Goal: Communication & Community: Participate in discussion

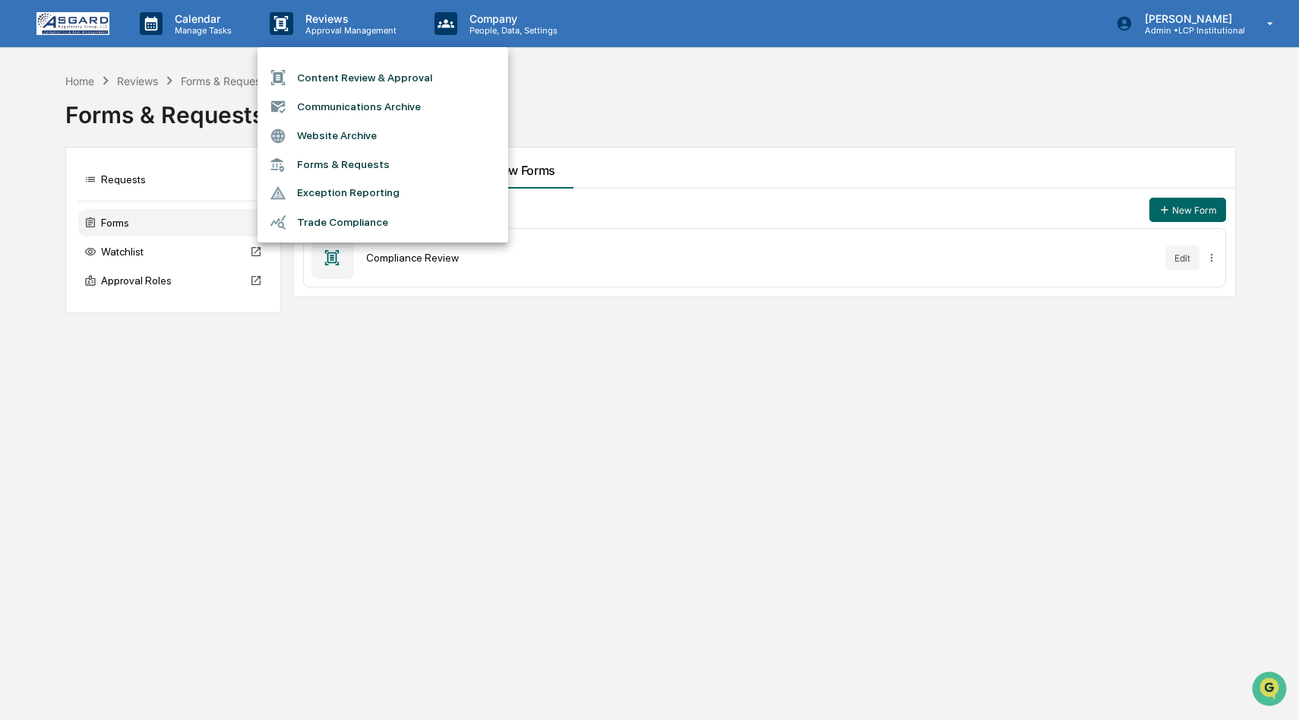
click at [840, 67] on div at bounding box center [649, 360] width 1299 height 720
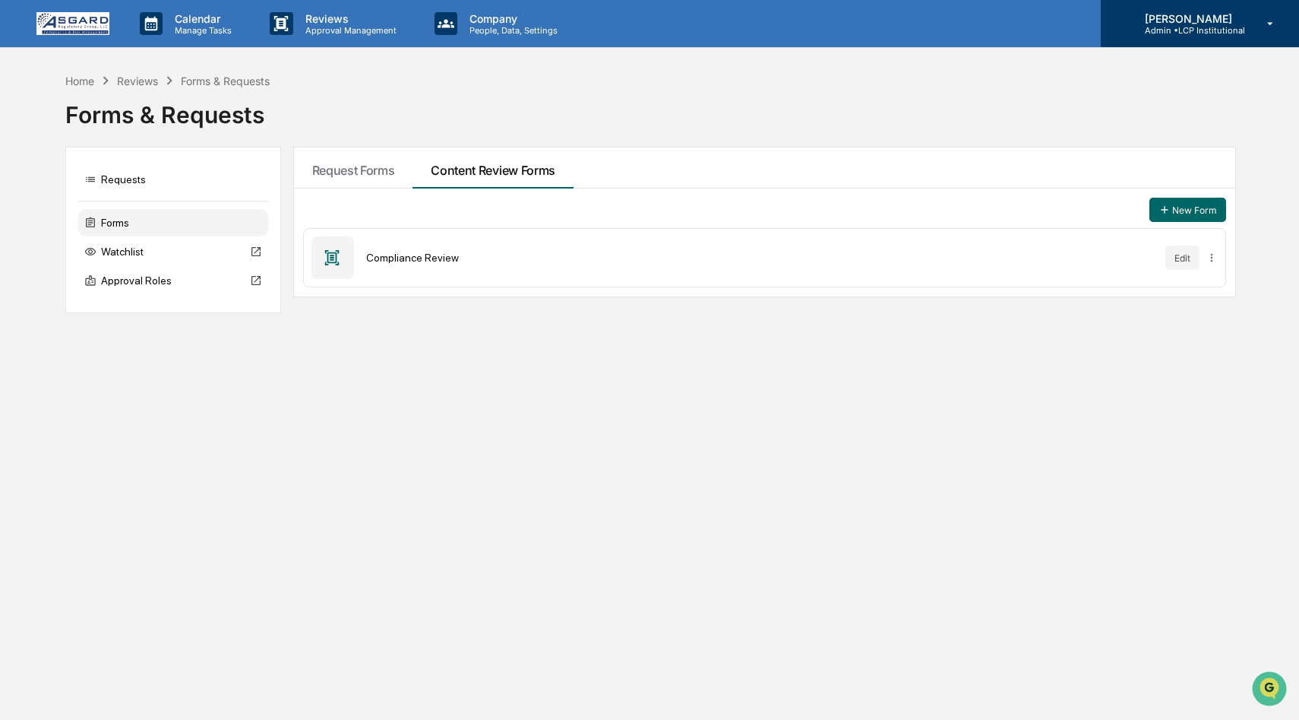
click at [1238, 33] on p "Admin • LCP Institutional" at bounding box center [1189, 30] width 112 height 11
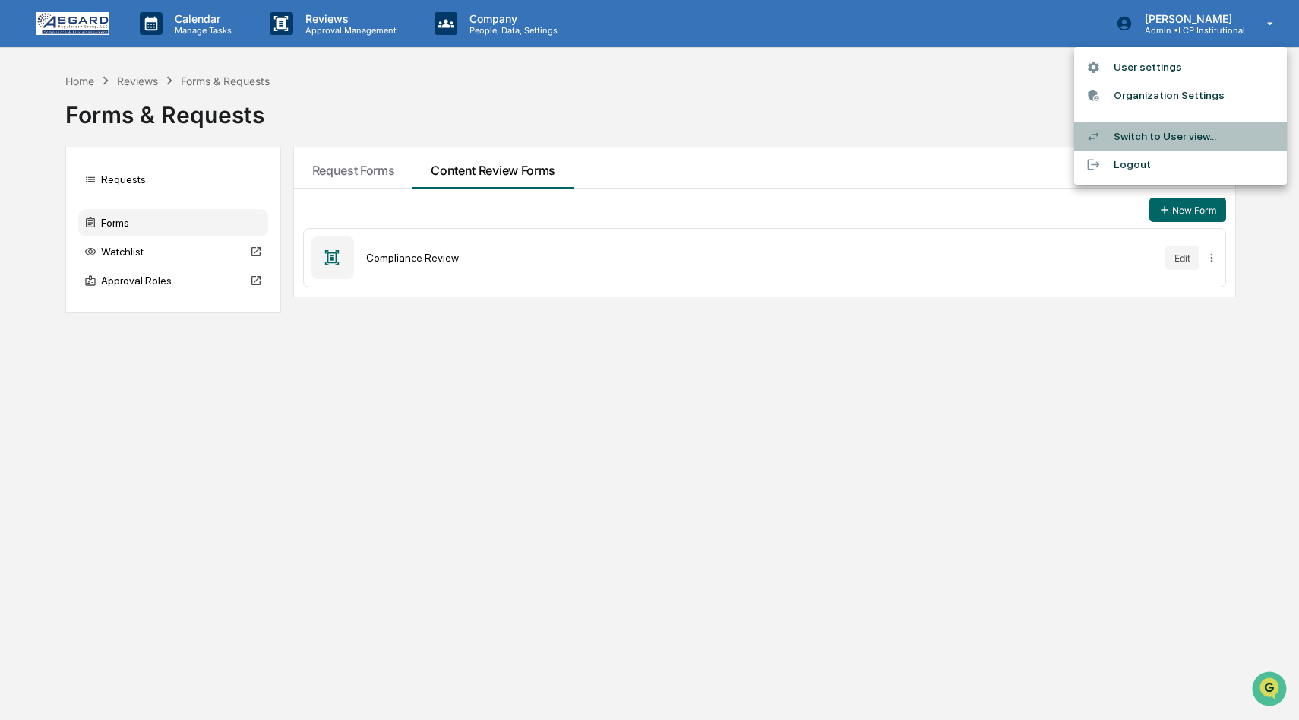
click at [1166, 131] on li "Switch to User view..." at bounding box center [1180, 136] width 213 height 28
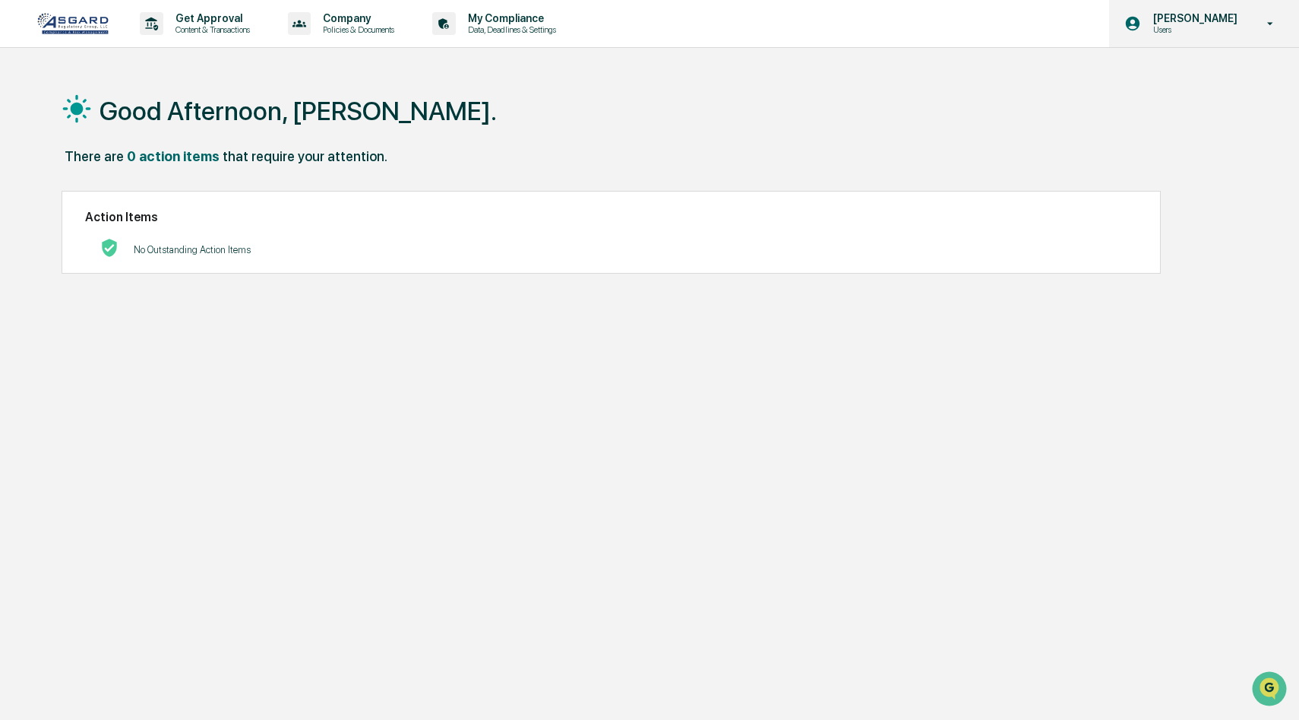
click at [1268, 24] on icon at bounding box center [1270, 24] width 27 height 14
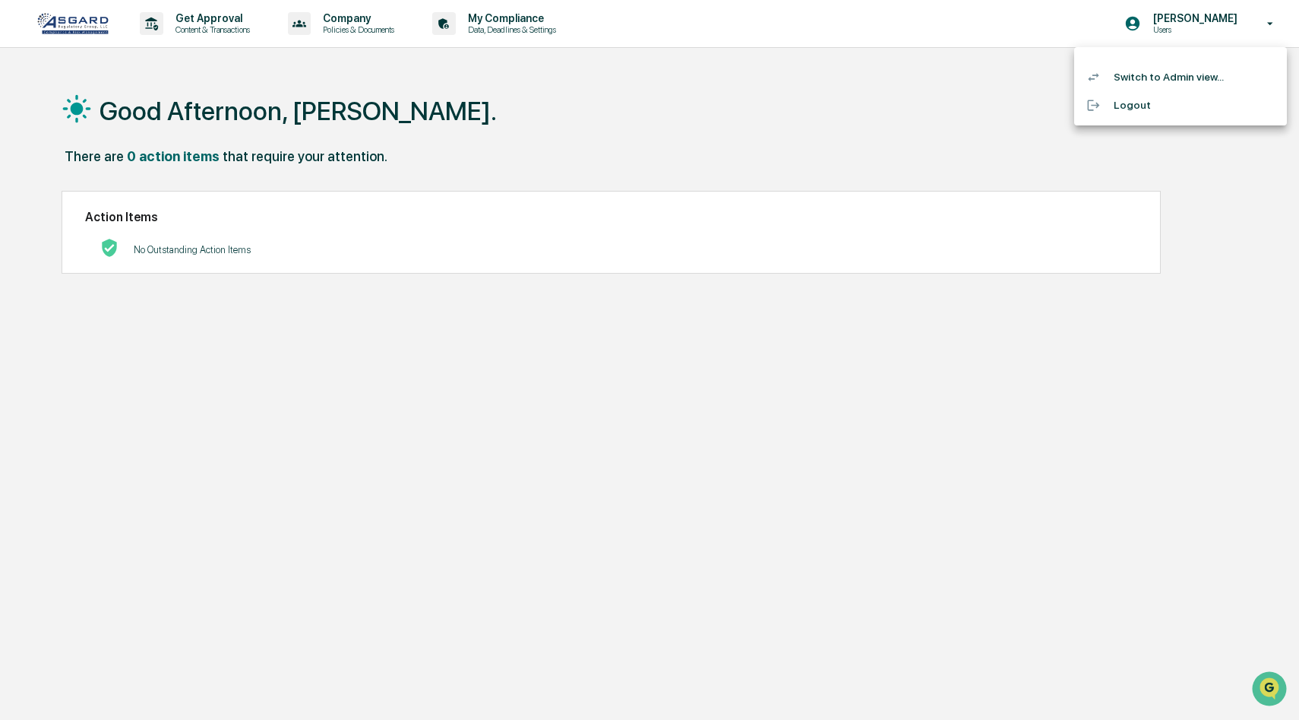
click at [1179, 74] on li "Switch to Admin view..." at bounding box center [1180, 77] width 213 height 28
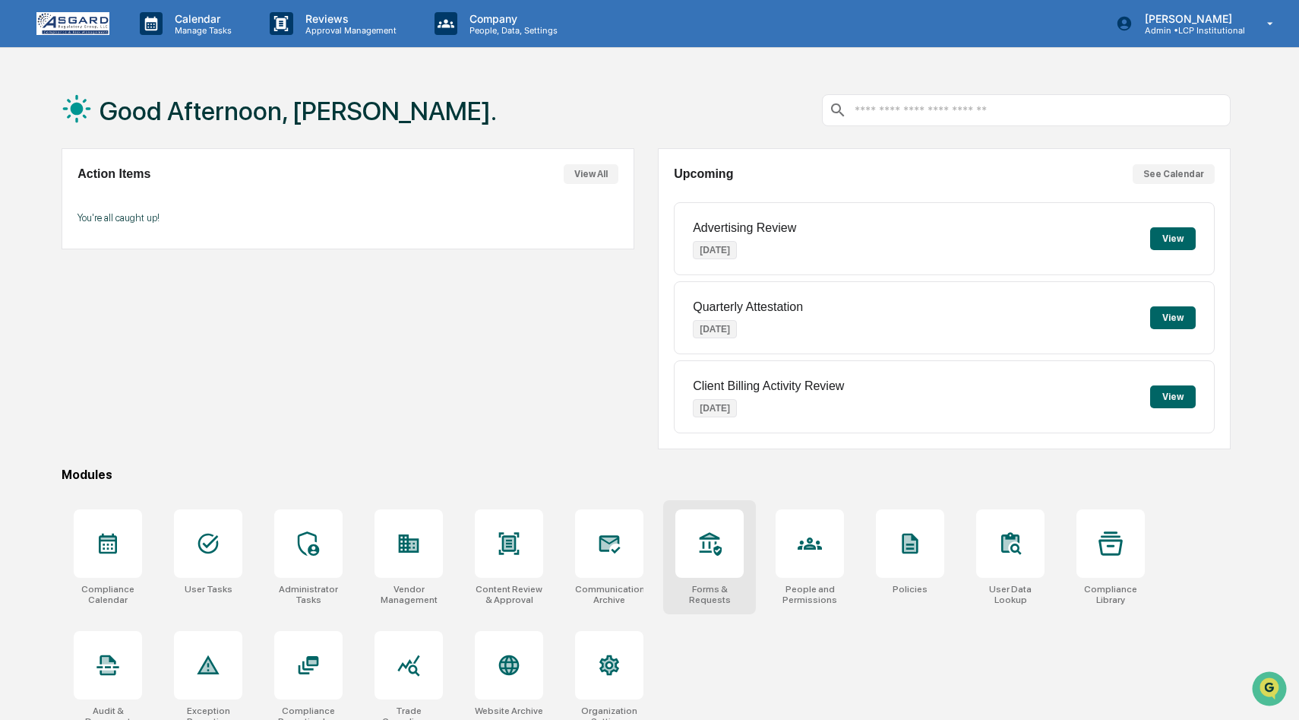
click at [715, 549] on icon at bounding box center [711, 544] width 22 height 24
click at [713, 558] on div at bounding box center [709, 543] width 68 height 68
click at [122, 558] on div at bounding box center [108, 543] width 68 height 68
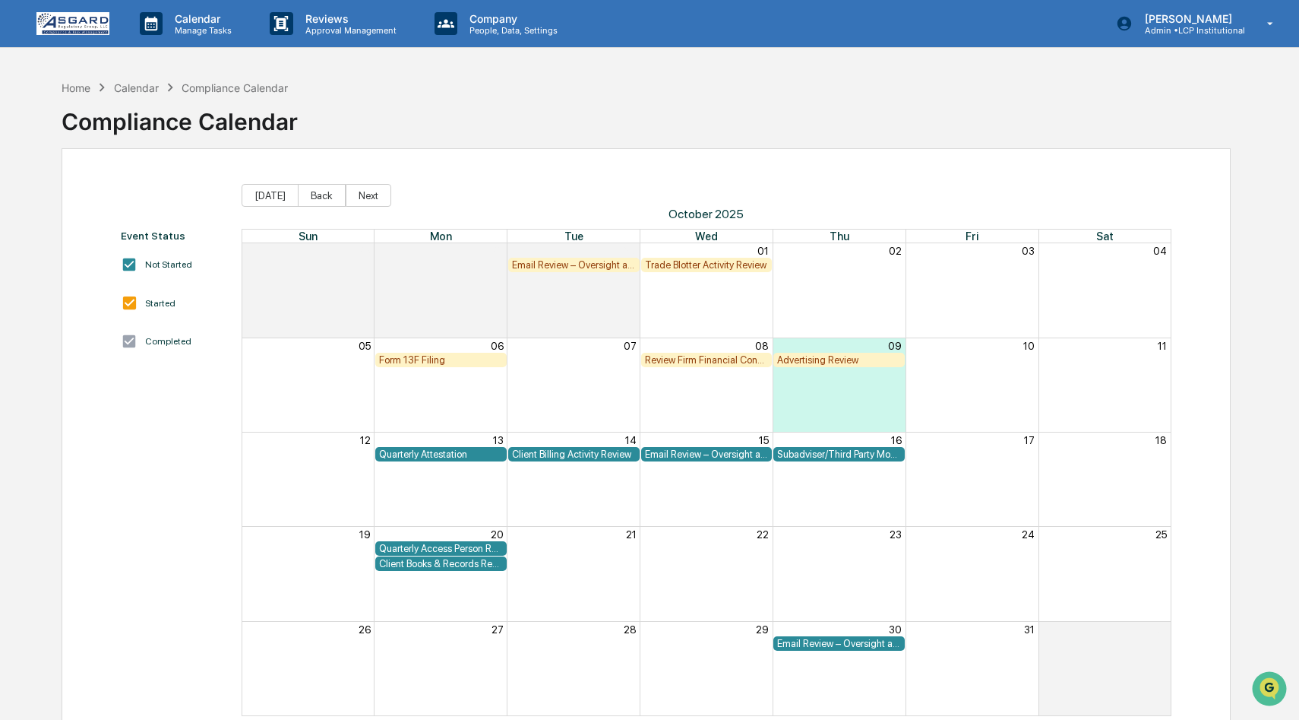
click at [84, 23] on img at bounding box center [72, 23] width 73 height 23
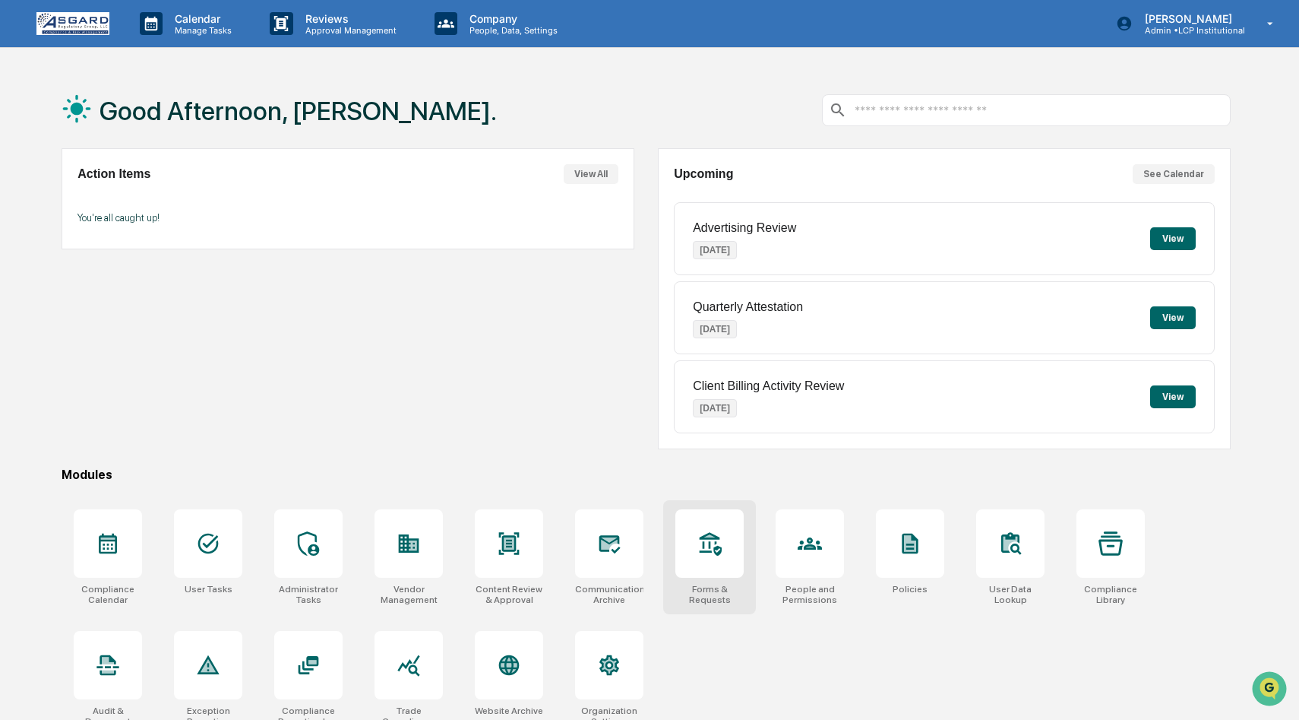
click at [705, 555] on icon at bounding box center [709, 543] width 24 height 24
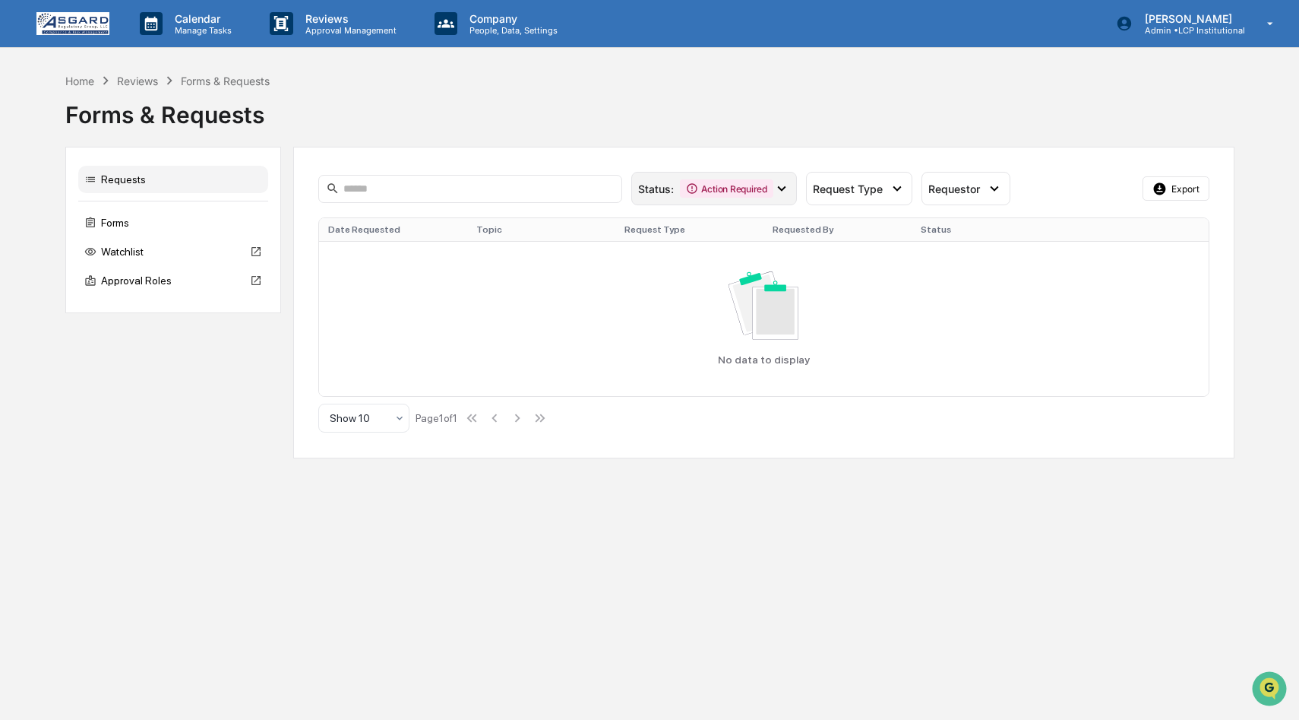
click at [784, 188] on icon at bounding box center [781, 188] width 17 height 17
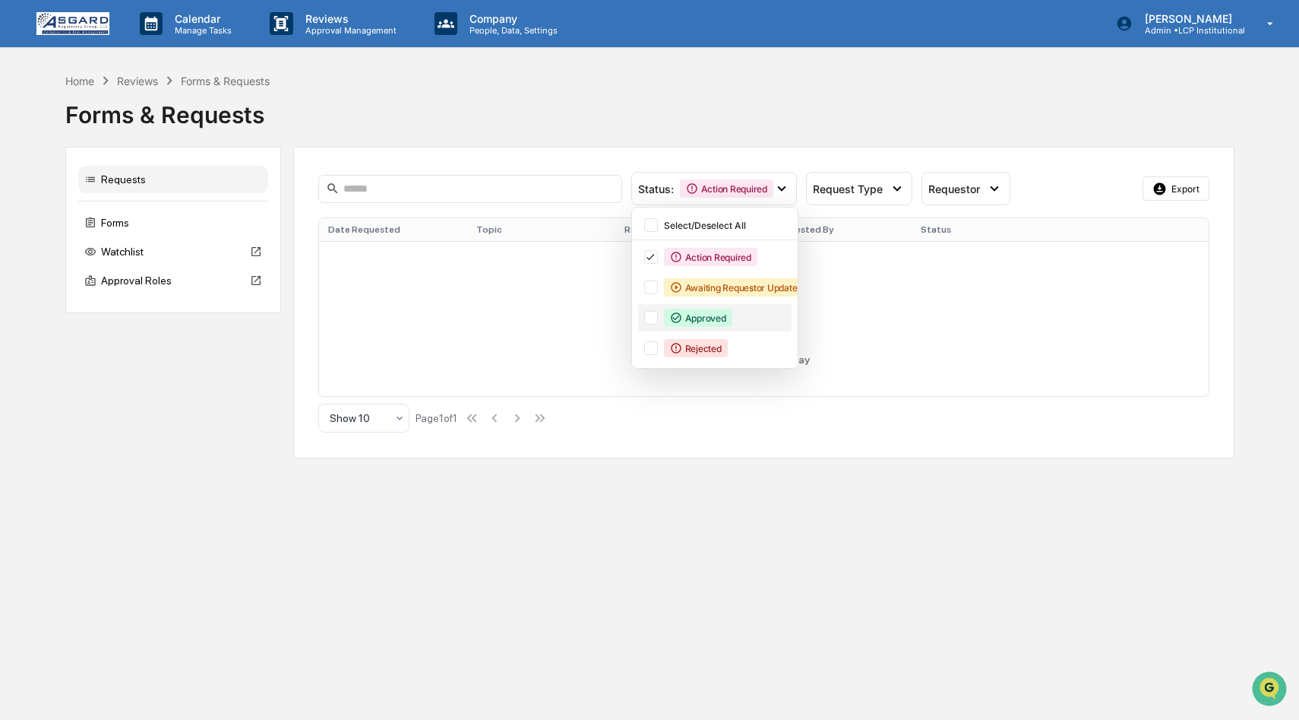
click at [648, 314] on div at bounding box center [651, 318] width 14 height 14
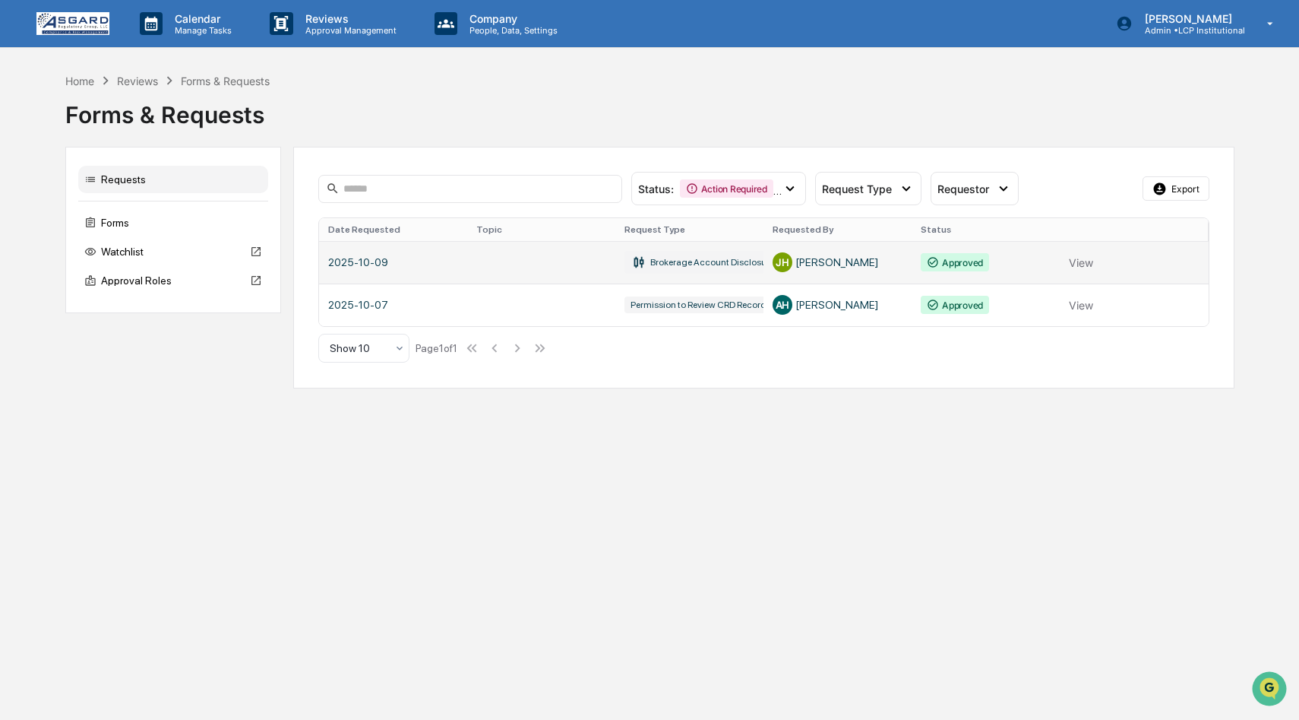
click at [1083, 262] on link at bounding box center [764, 262] width 890 height 43
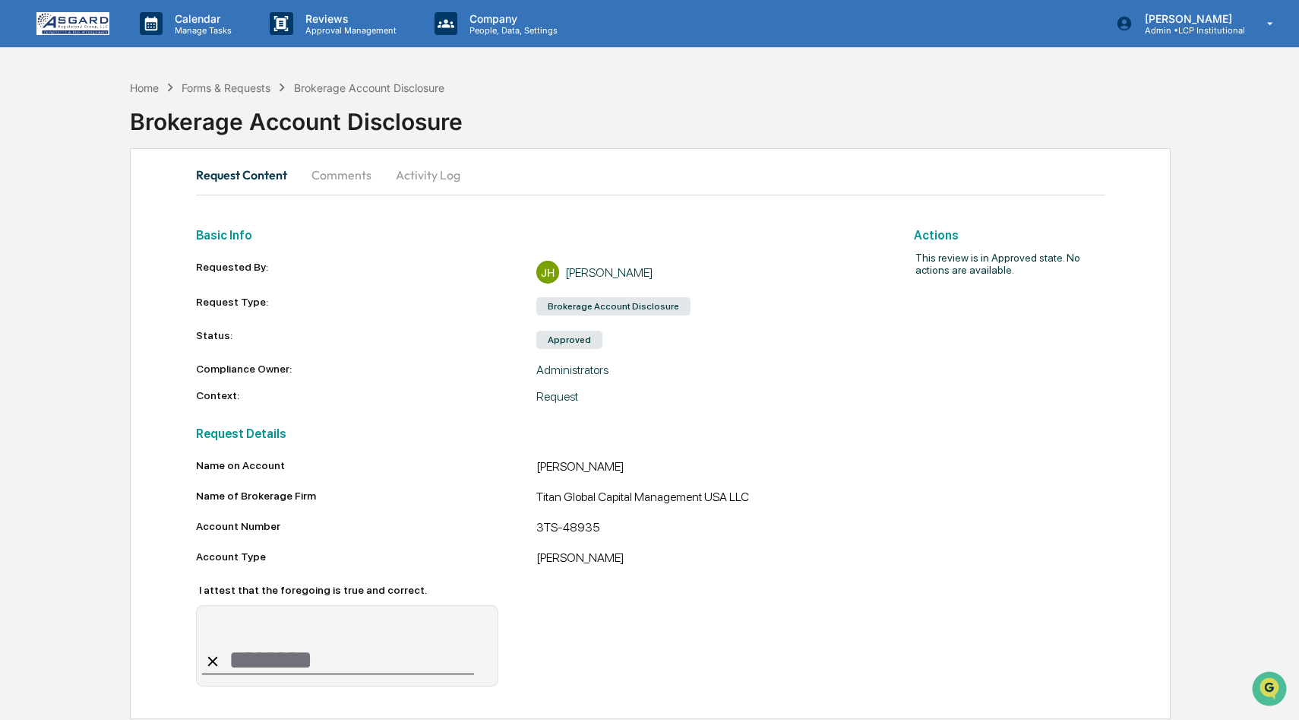
click at [362, 167] on button "Comments" at bounding box center [341, 175] width 84 height 36
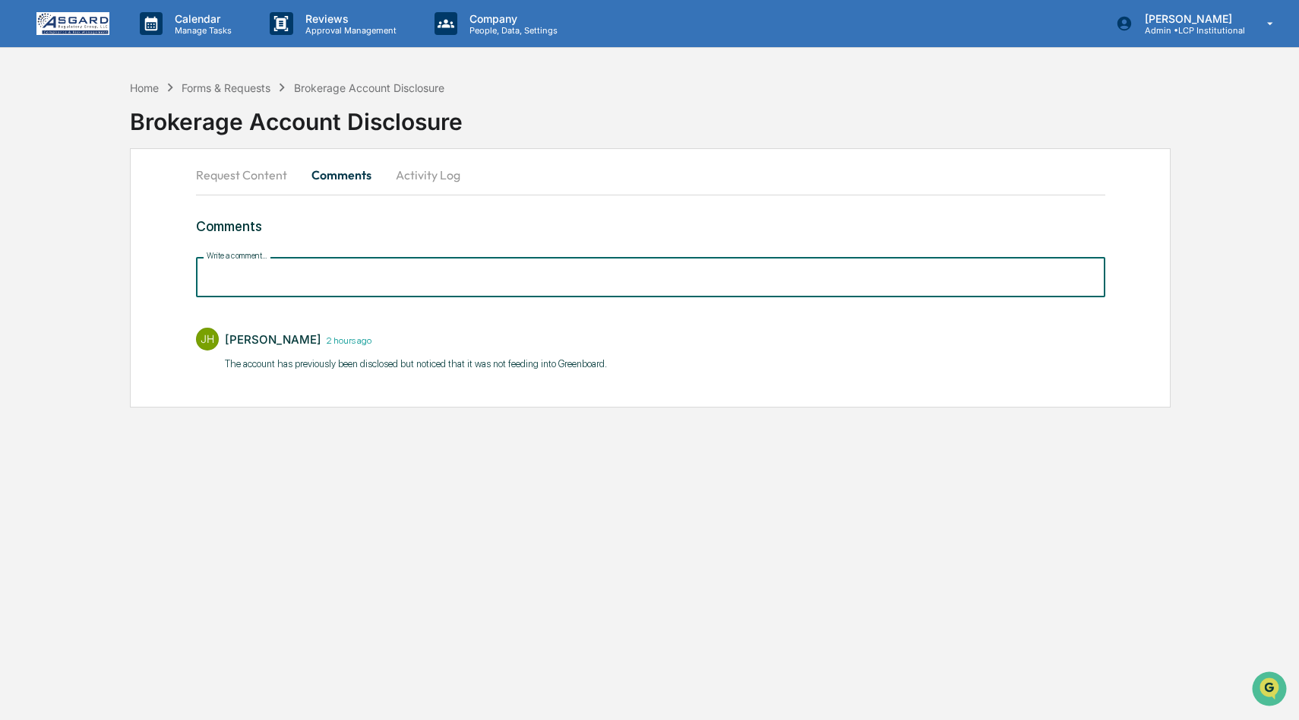
click at [359, 274] on input "Write a comment..." at bounding box center [650, 277] width 909 height 40
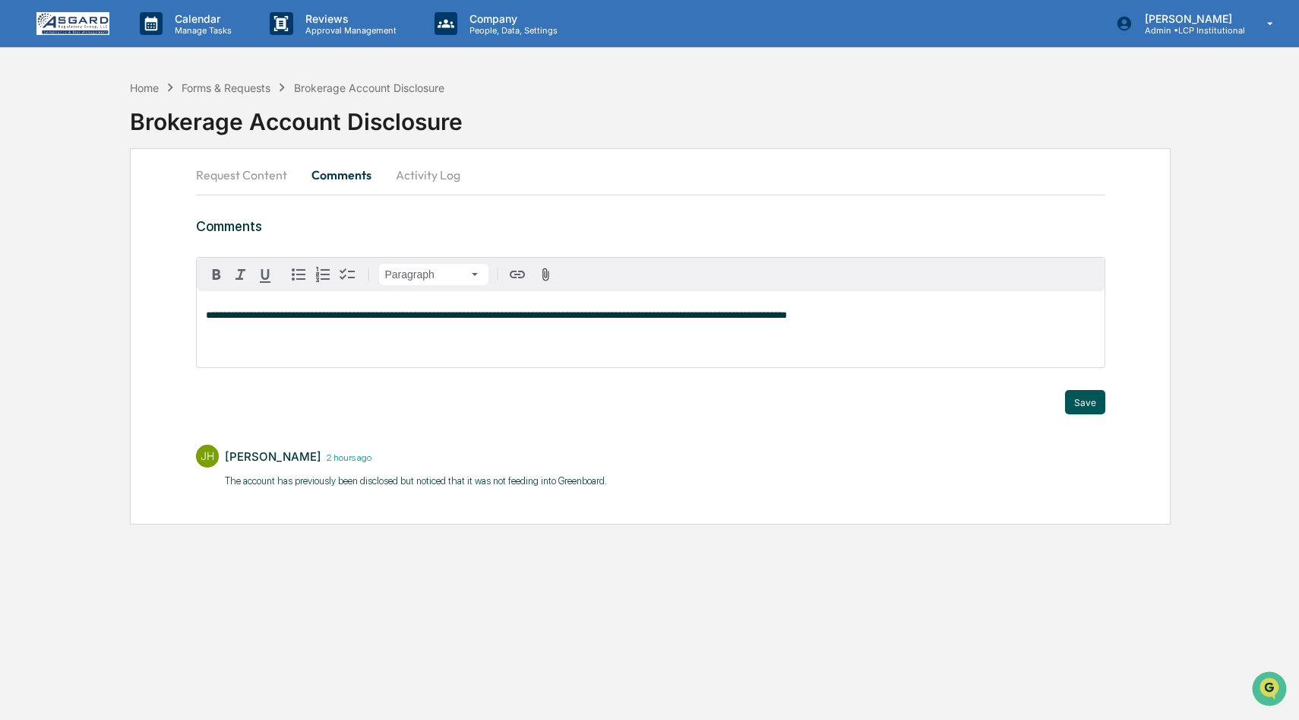
click at [1100, 398] on button "Save" at bounding box center [1085, 402] width 40 height 24
